Goal: Transaction & Acquisition: Subscribe to service/newsletter

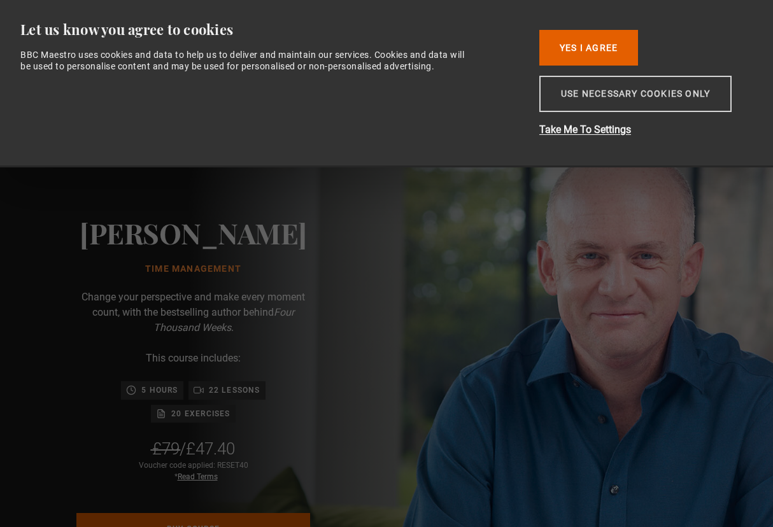
click at [653, 106] on button "Use necessary cookies only" at bounding box center [635, 94] width 192 height 36
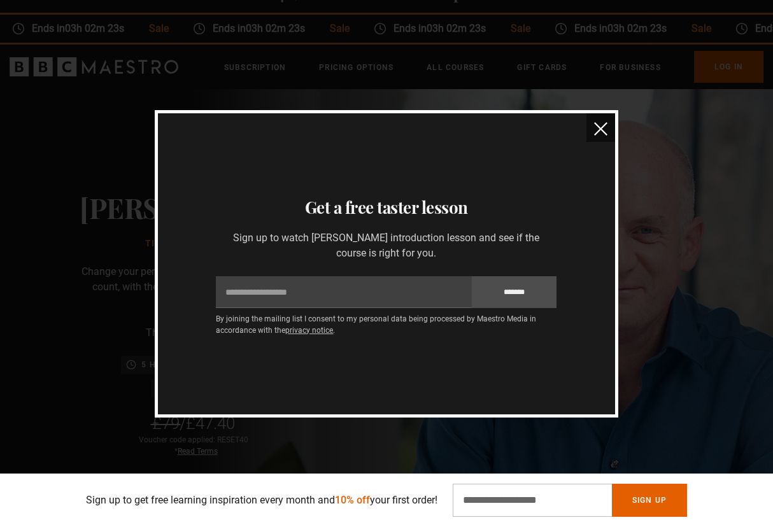
scroll to position [29, 0]
click at [602, 129] on img "close" at bounding box center [600, 128] width 13 height 13
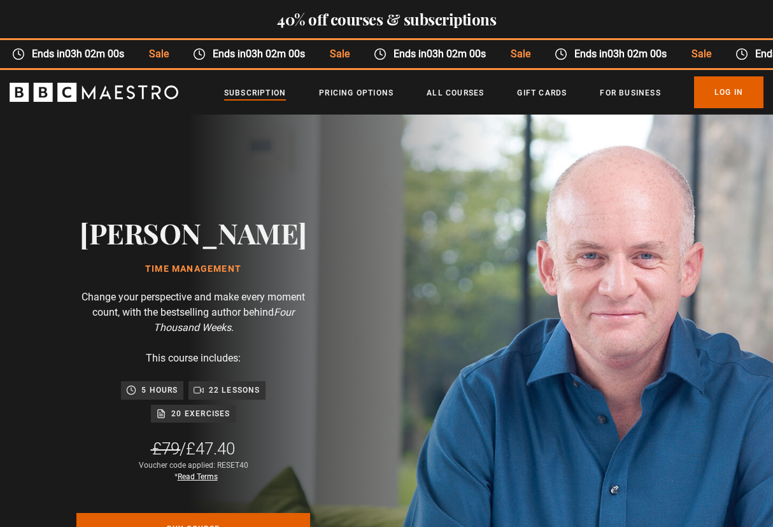
scroll to position [0, 604]
click at [262, 92] on link "Subscription" at bounding box center [255, 93] width 62 height 13
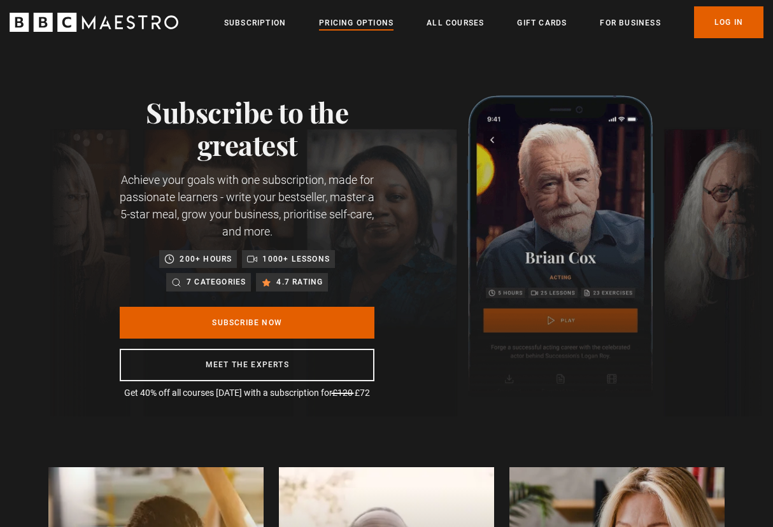
scroll to position [0, 151]
click at [344, 24] on link "Pricing Options" at bounding box center [356, 23] width 74 height 13
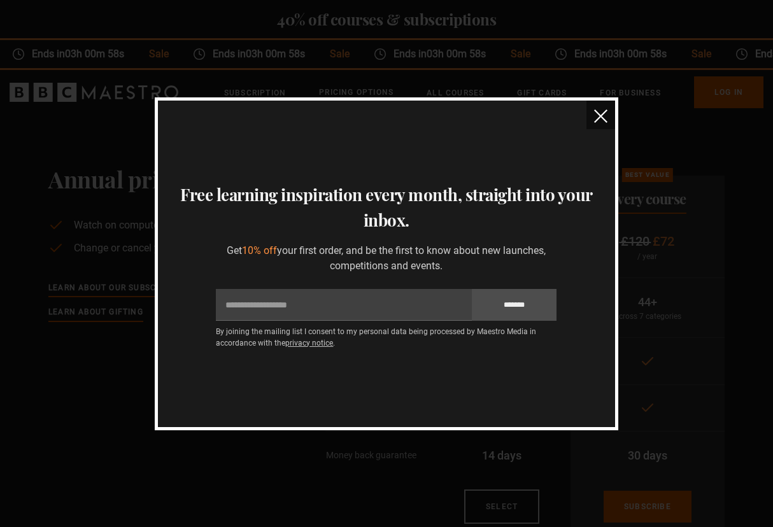
click at [599, 115] on img "close" at bounding box center [600, 115] width 13 height 13
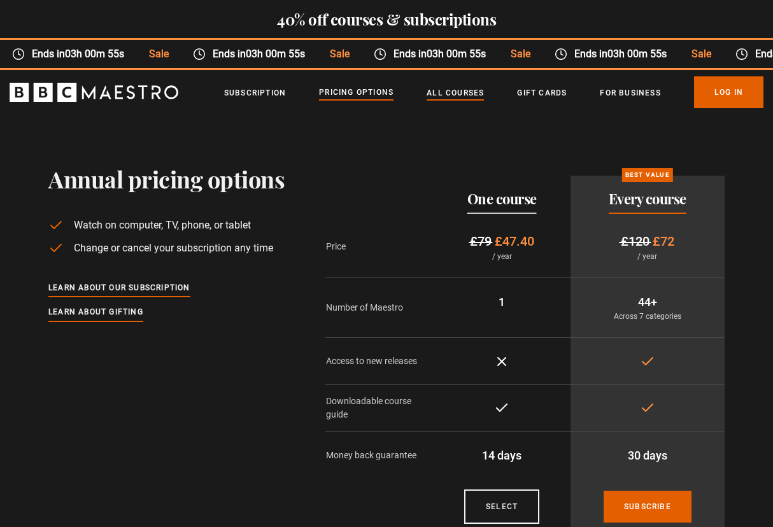
scroll to position [4, 0]
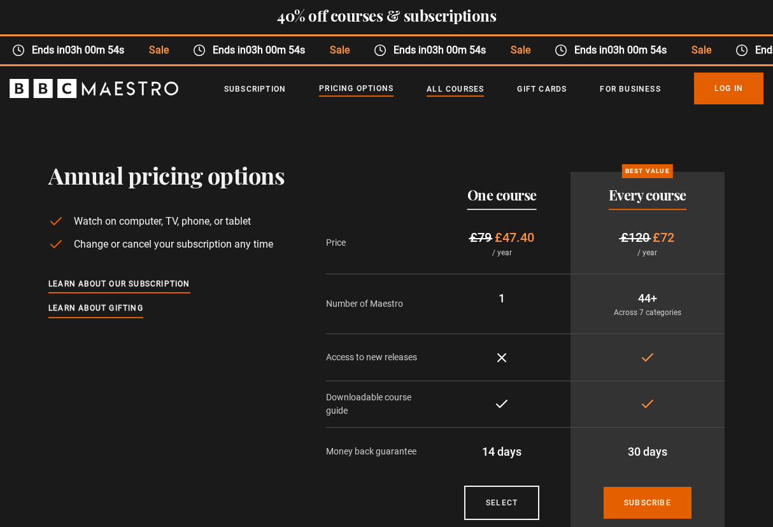
click at [454, 94] on link "All Courses" at bounding box center [454, 89] width 57 height 13
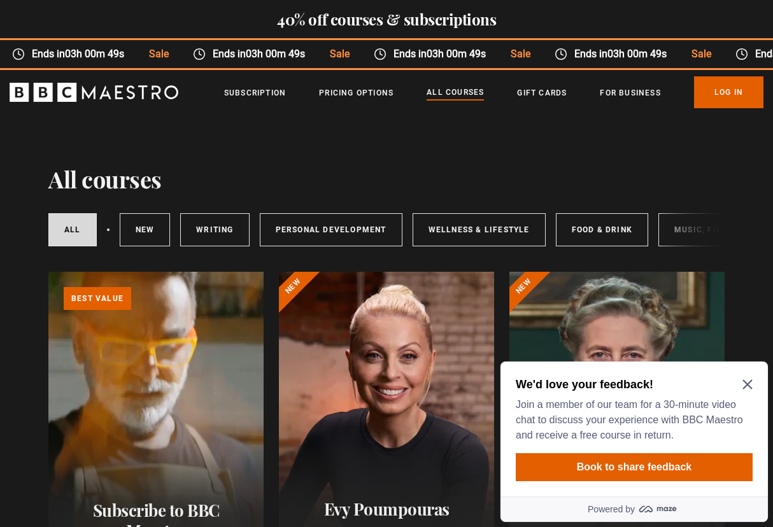
click at [748, 386] on icon "Close Maze Prompt" at bounding box center [747, 384] width 10 height 10
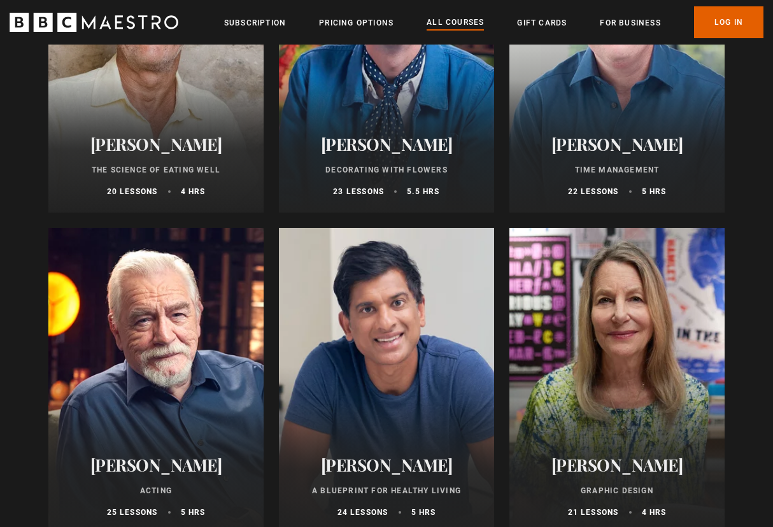
scroll to position [1965, 0]
